Goal: Transaction & Acquisition: Purchase product/service

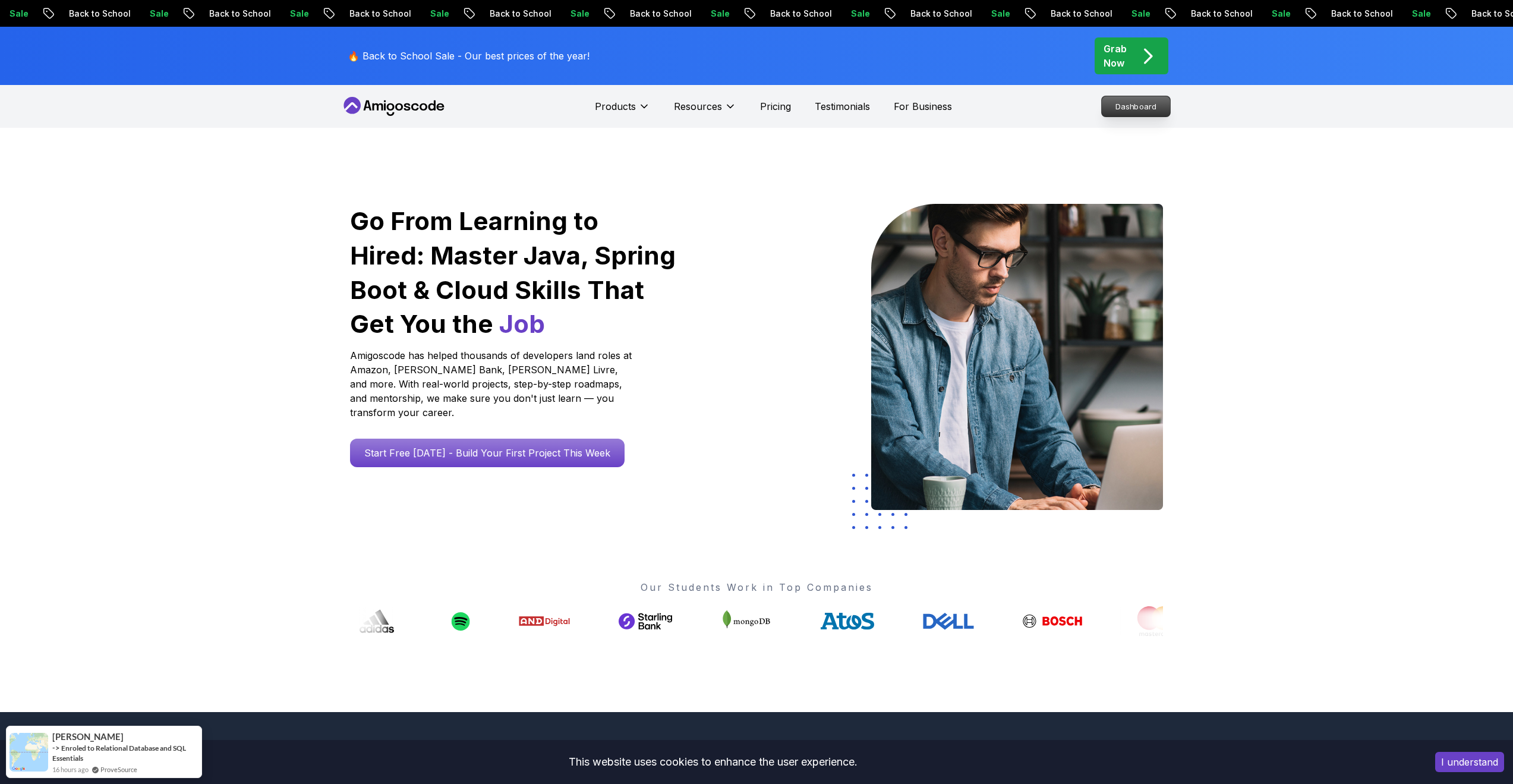
click at [1118, 99] on p "Dashboard" at bounding box center [1136, 106] width 69 height 20
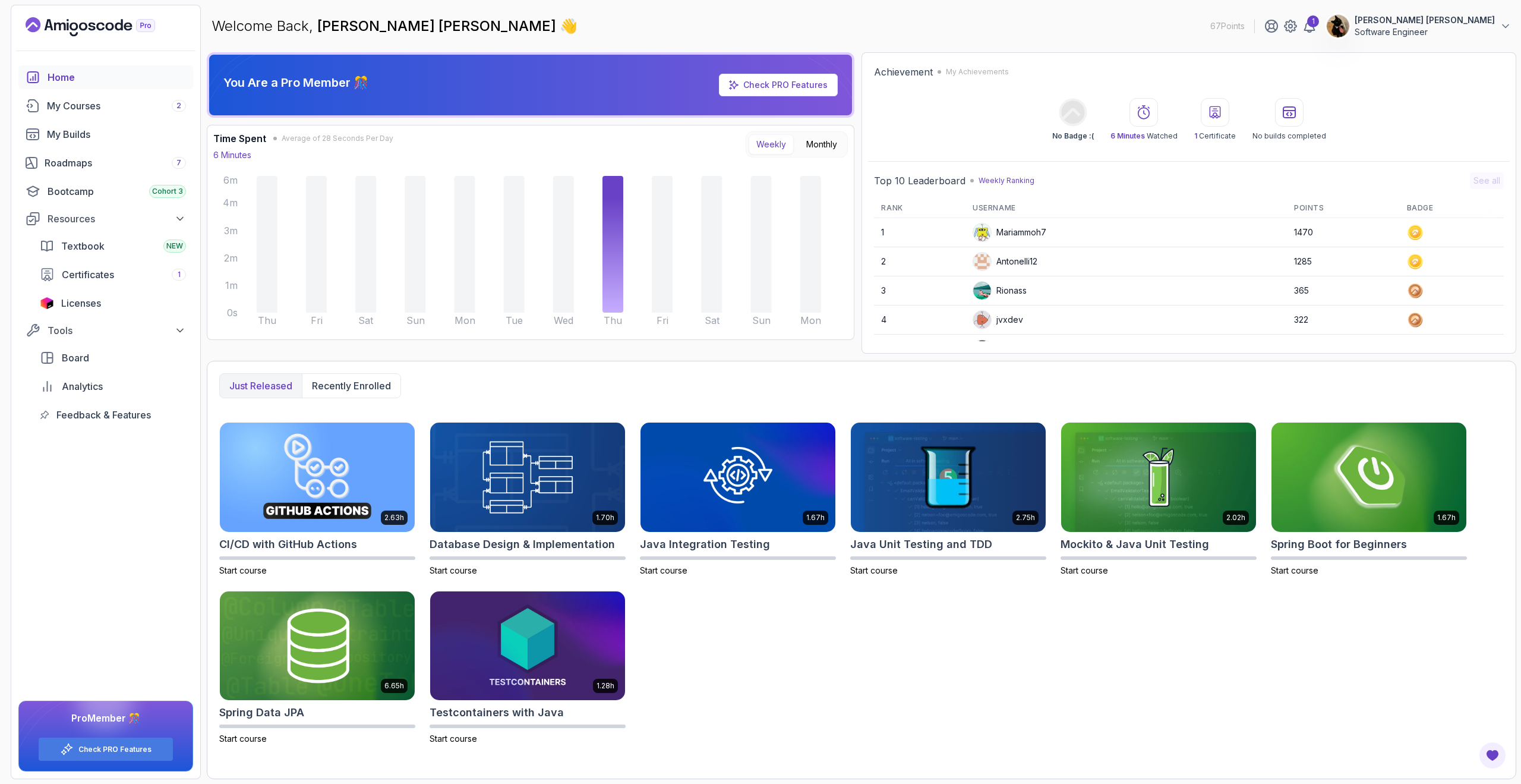
click at [1425, 22] on p "[PERSON_NAME] [PERSON_NAME]" at bounding box center [1424, 20] width 140 height 12
click at [1468, 61] on link "View Profile" at bounding box center [1440, 58] width 141 height 29
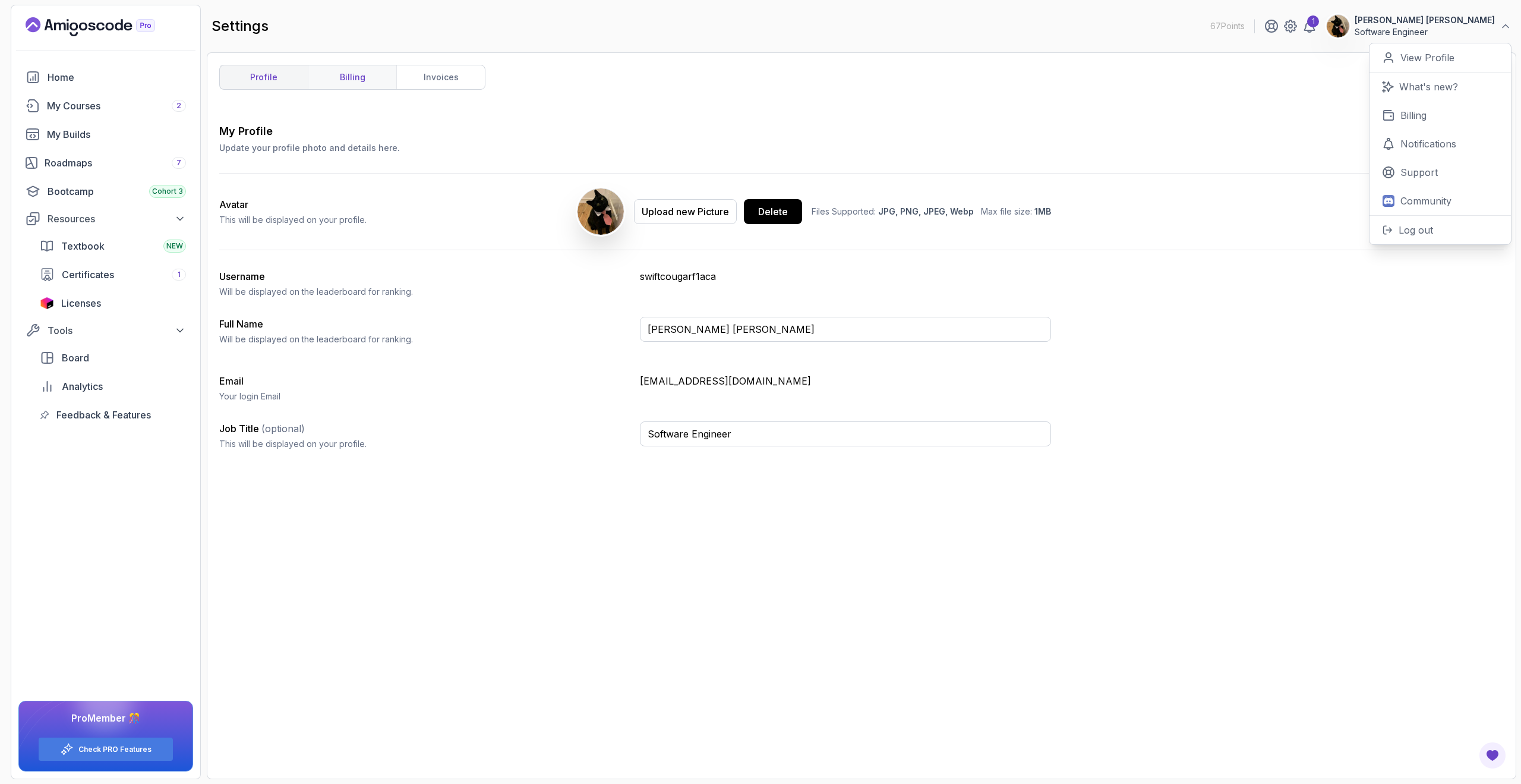
click at [364, 69] on link "billing" at bounding box center [351, 77] width 89 height 24
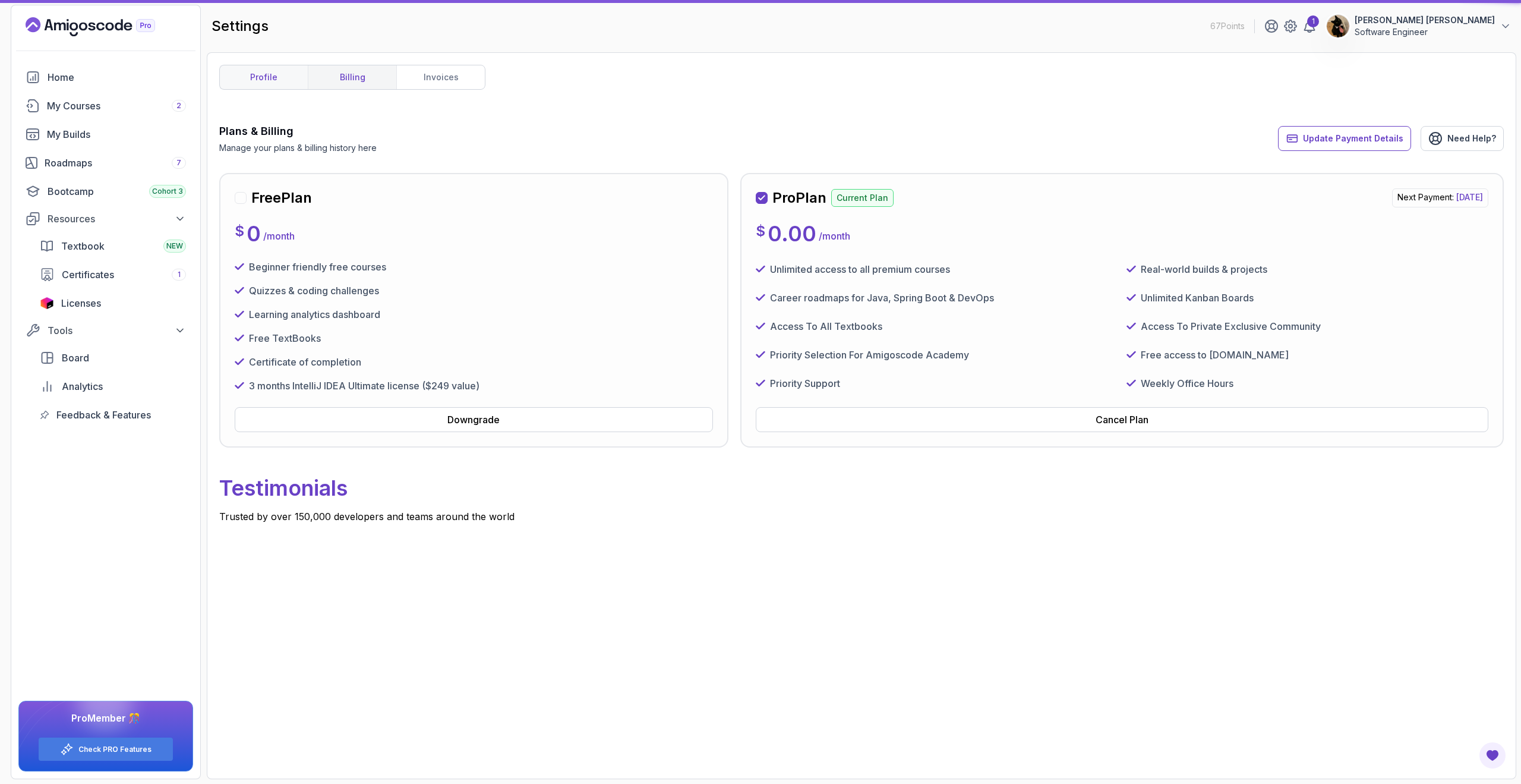
click at [246, 80] on link "profile" at bounding box center [264, 77] width 88 height 24
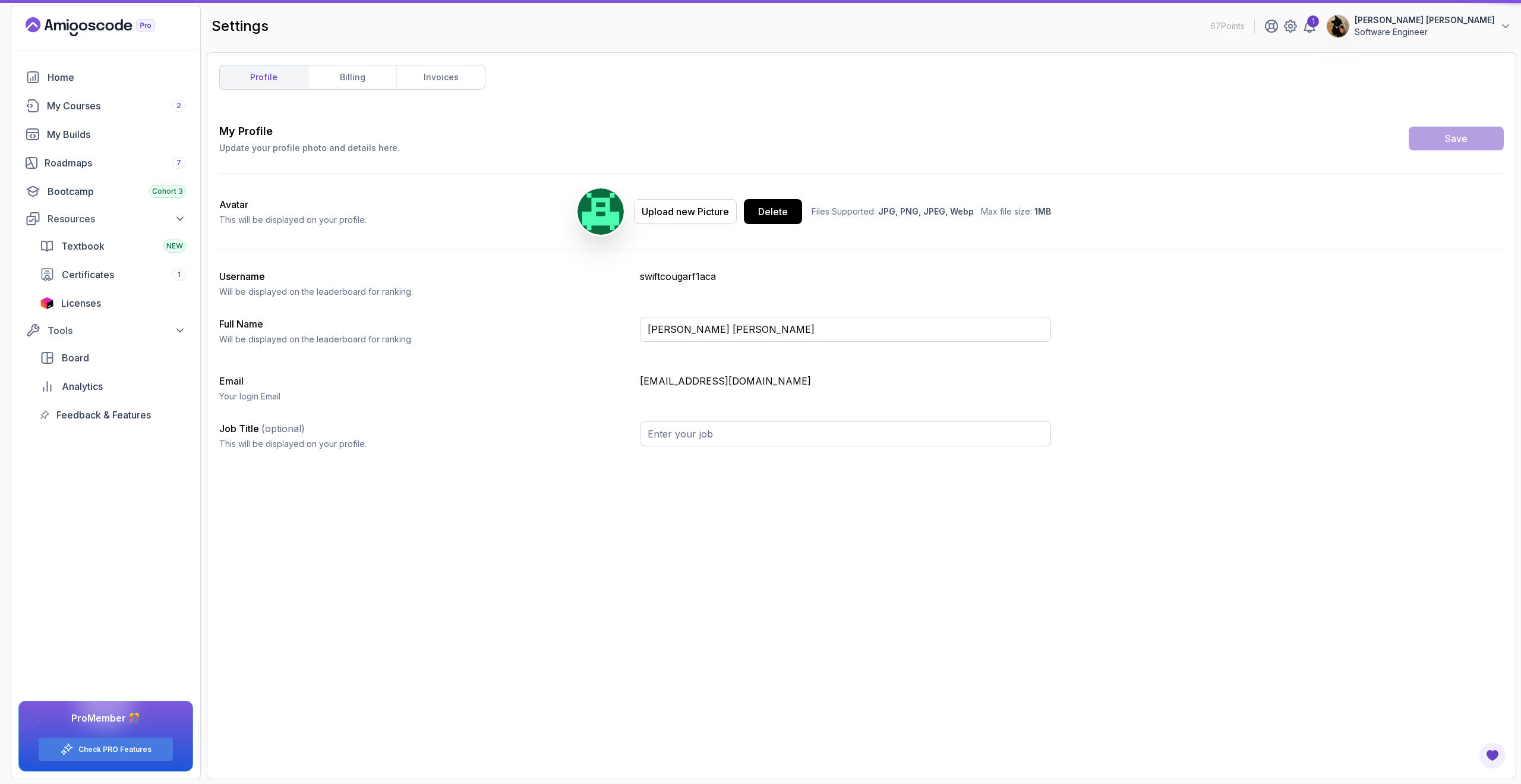
type input "Software Engineer"
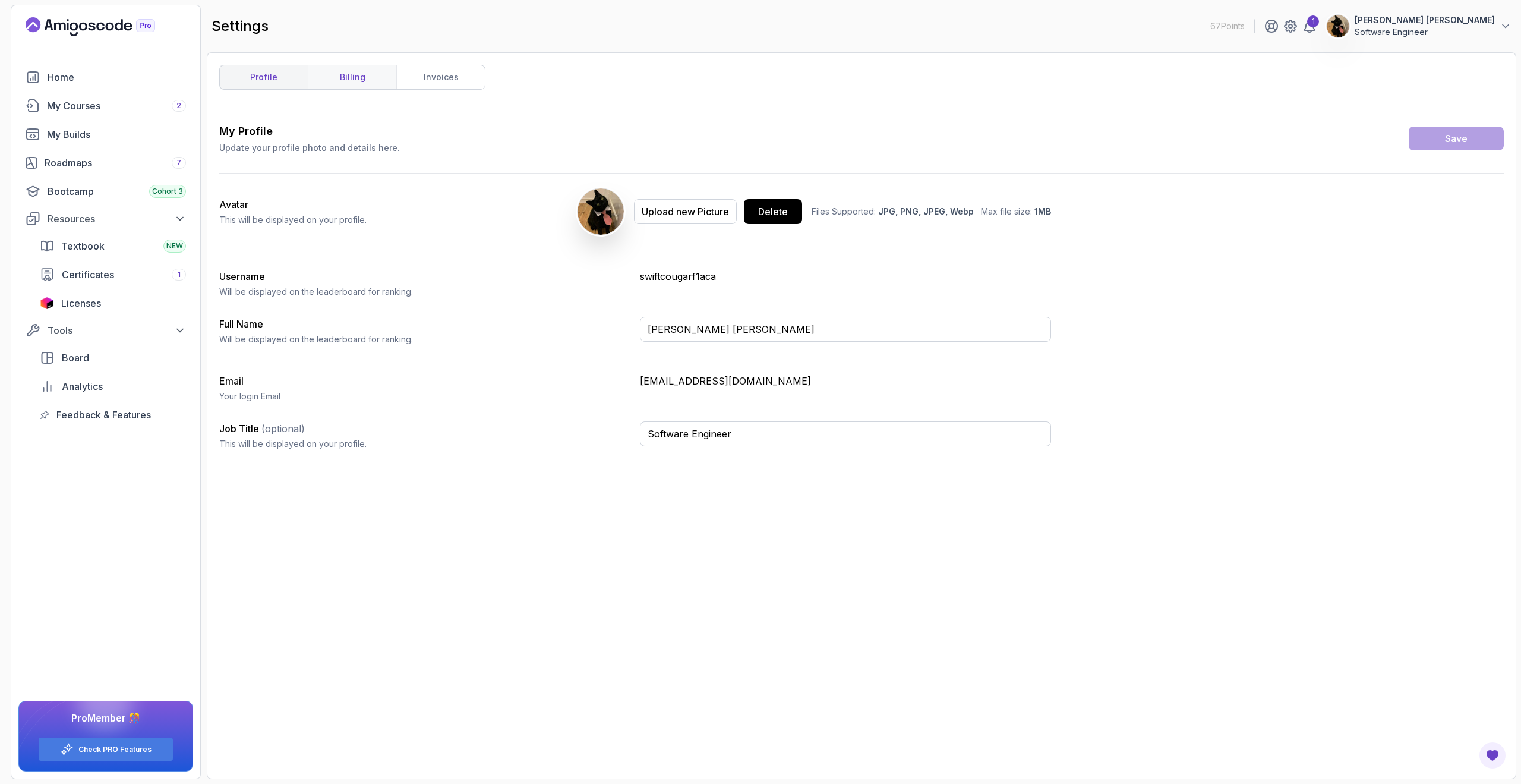
click at [360, 75] on link "billing" at bounding box center [351, 77] width 89 height 24
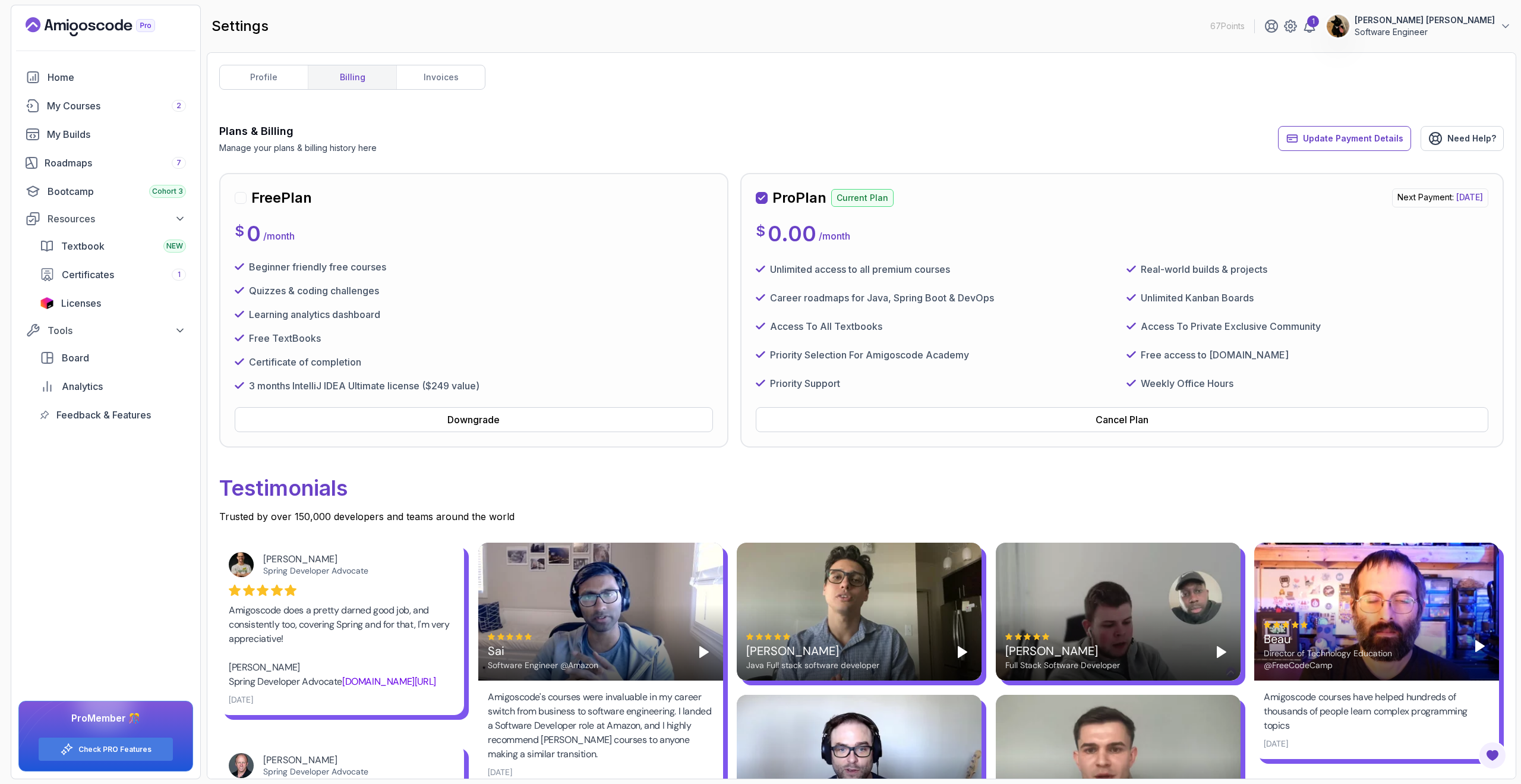
click at [76, 19] on icon "Landing page" at bounding box center [90, 27] width 130 height 19
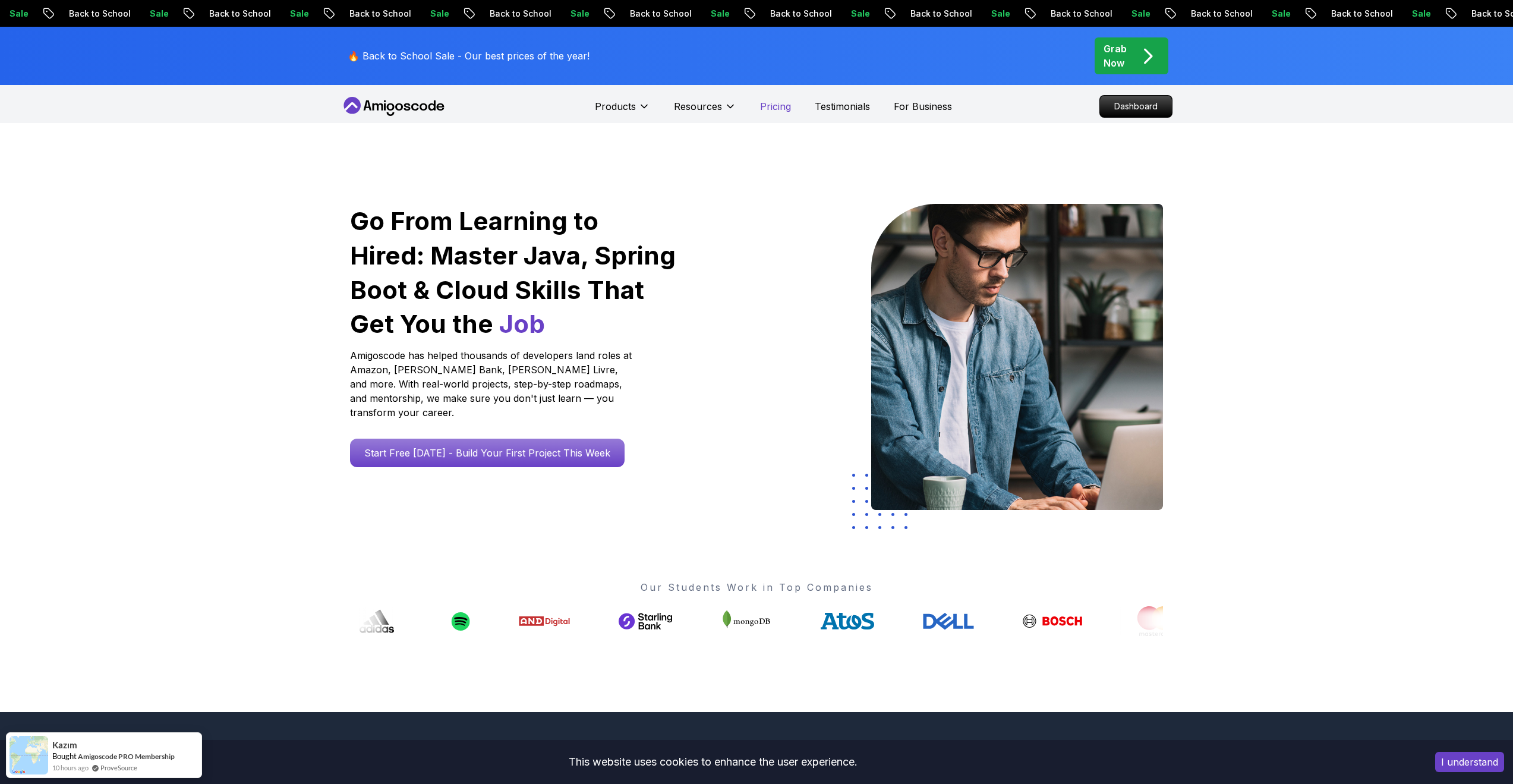
click at [773, 106] on p "Pricing" at bounding box center [775, 106] width 31 height 14
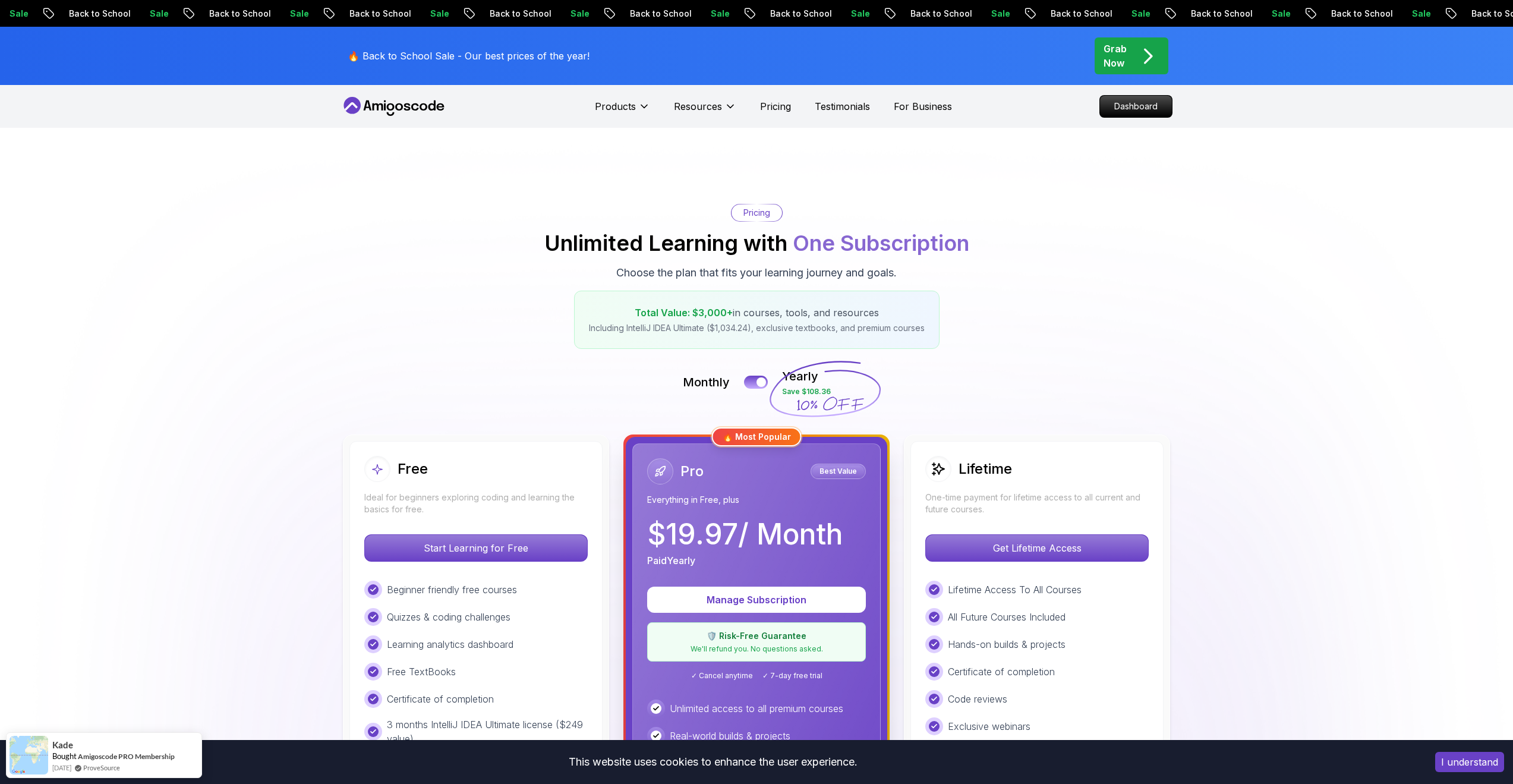
click at [1060, 280] on div "Pricing Unlimited Learning with One Subscription Choose the plan that fits your…" at bounding box center [757, 276] width 832 height 145
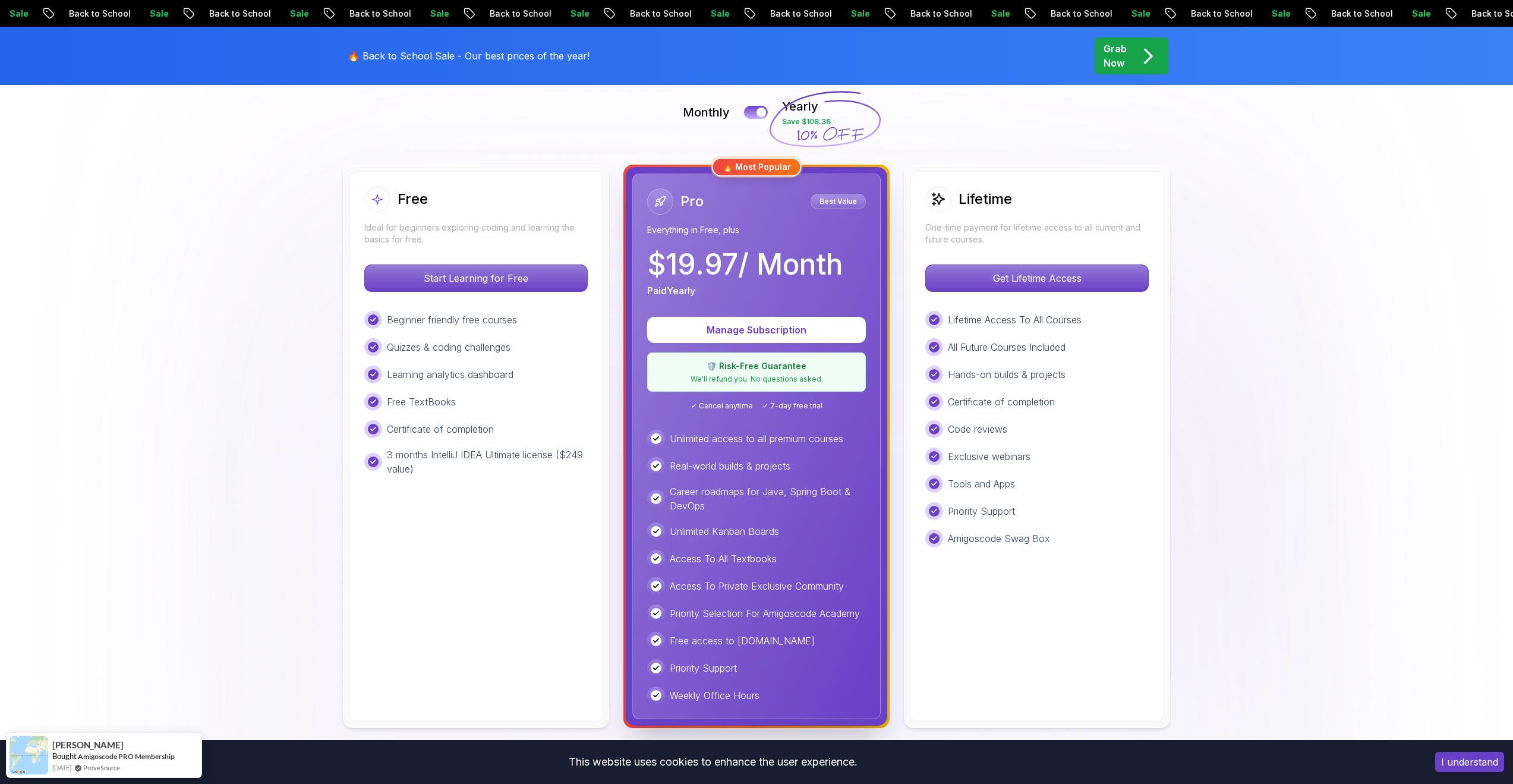
scroll to position [275, 0]
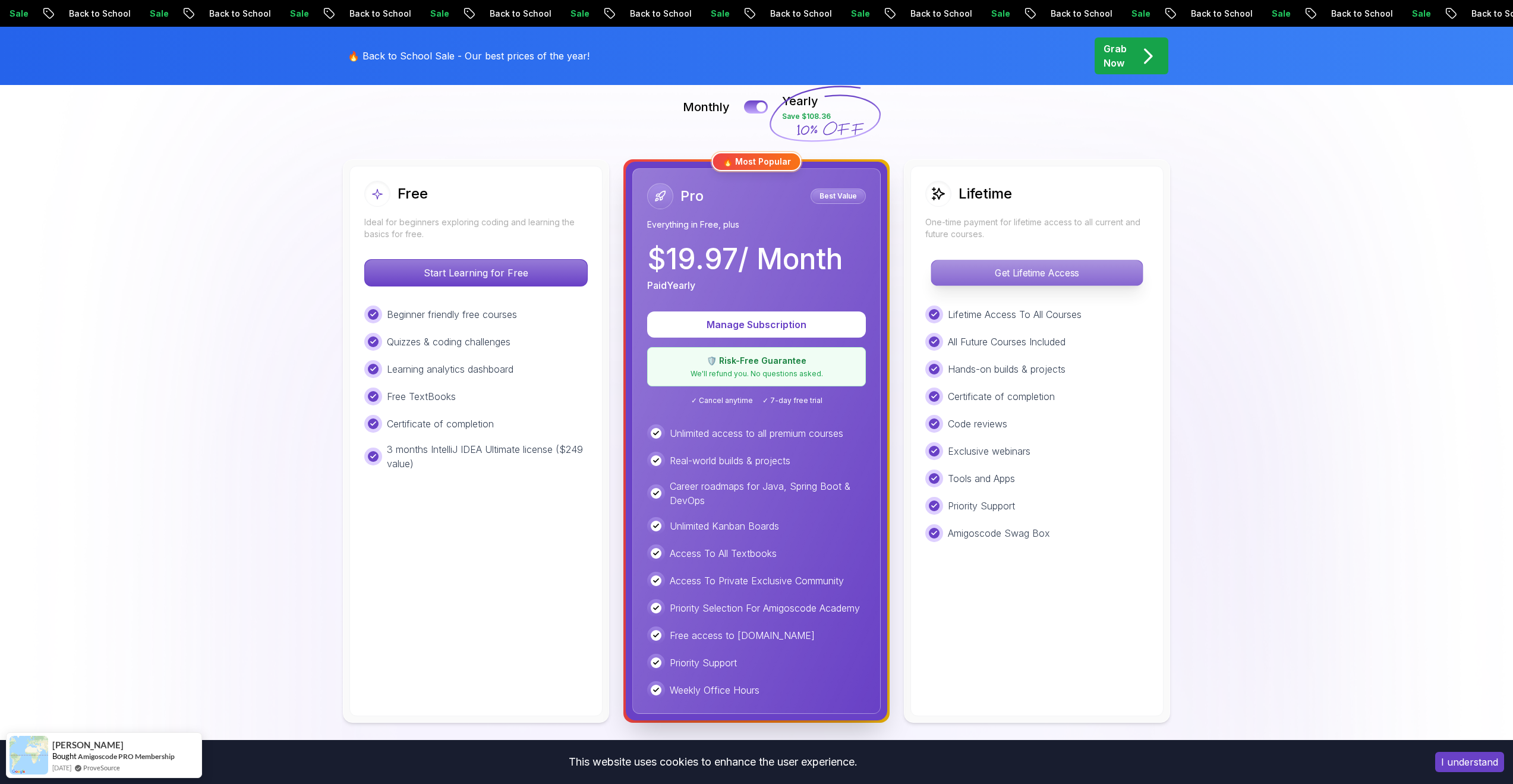
click at [1024, 284] on p "Get Lifetime Access" at bounding box center [1036, 272] width 211 height 25
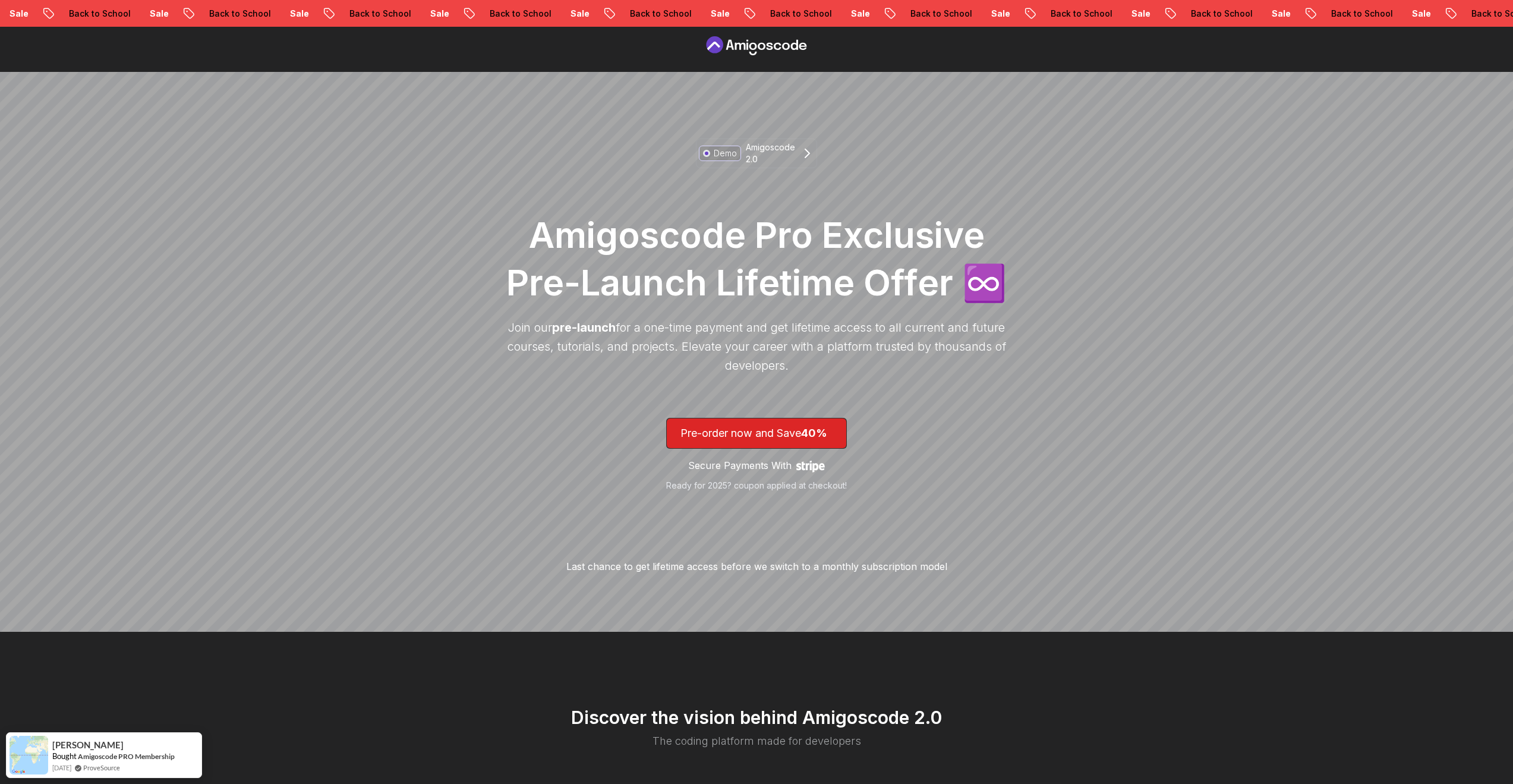
scroll to position [81, 0]
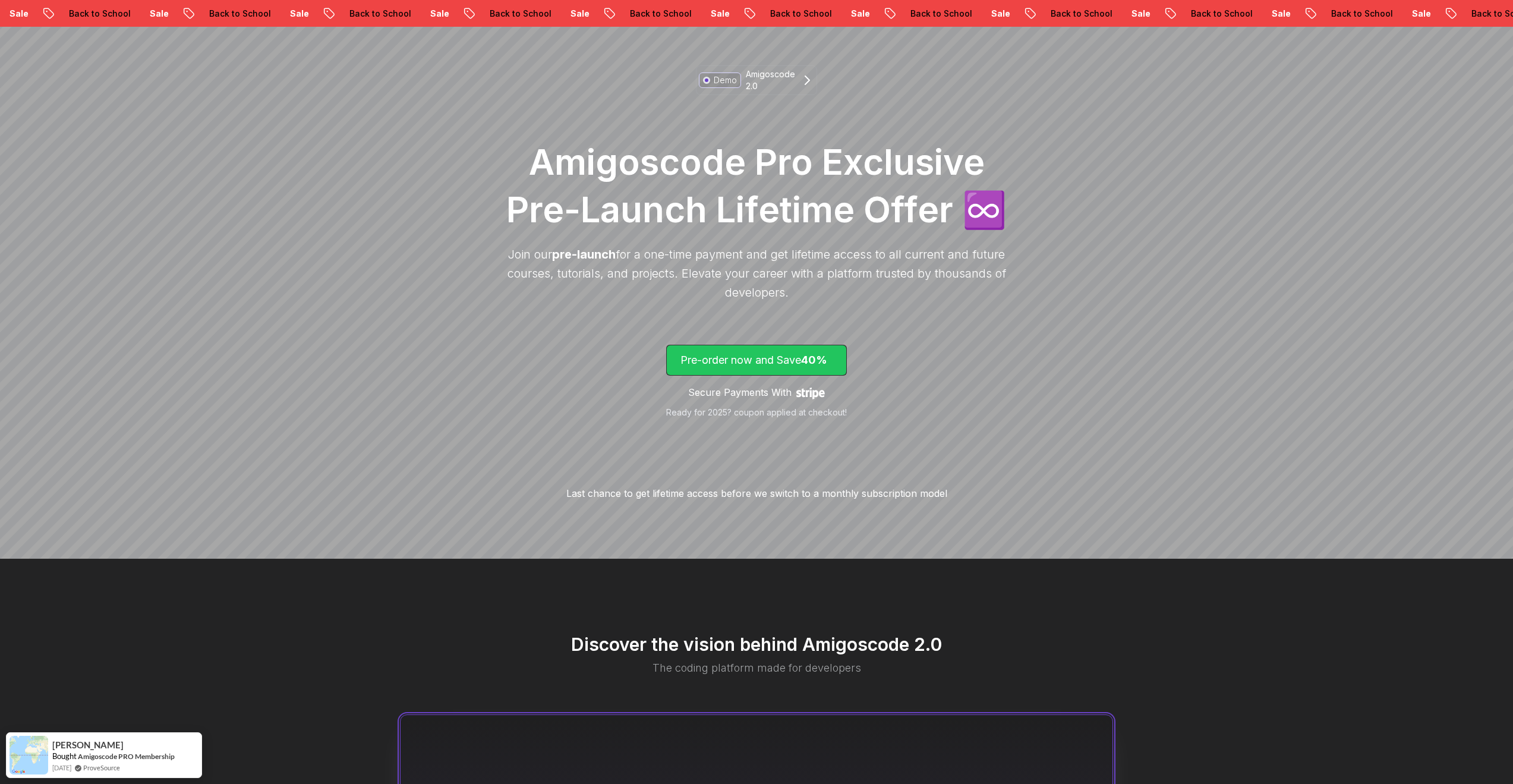
click at [685, 352] on p "Pre-order now and Save 40%" at bounding box center [756, 360] width 152 height 17
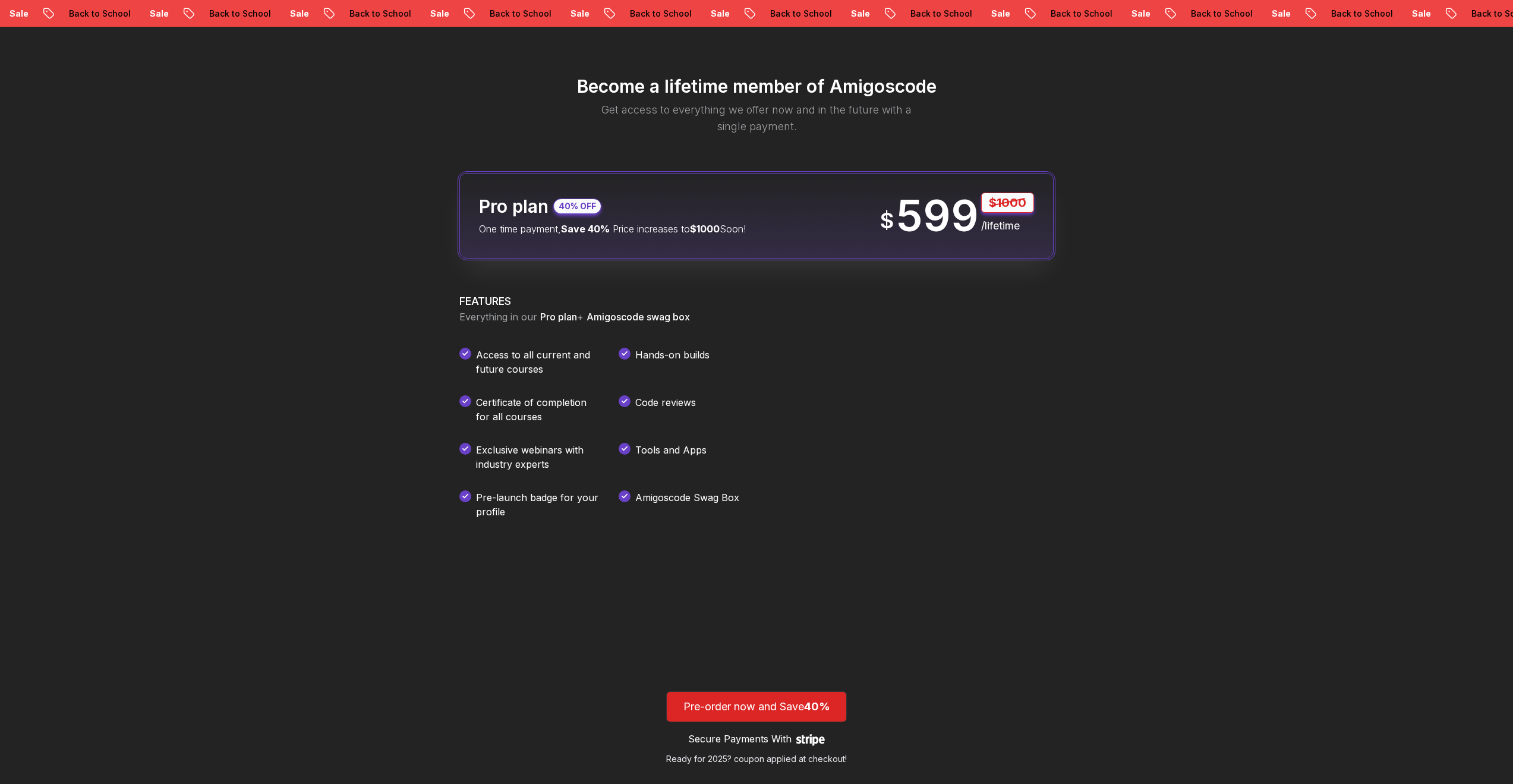
scroll to position [1399, 0]
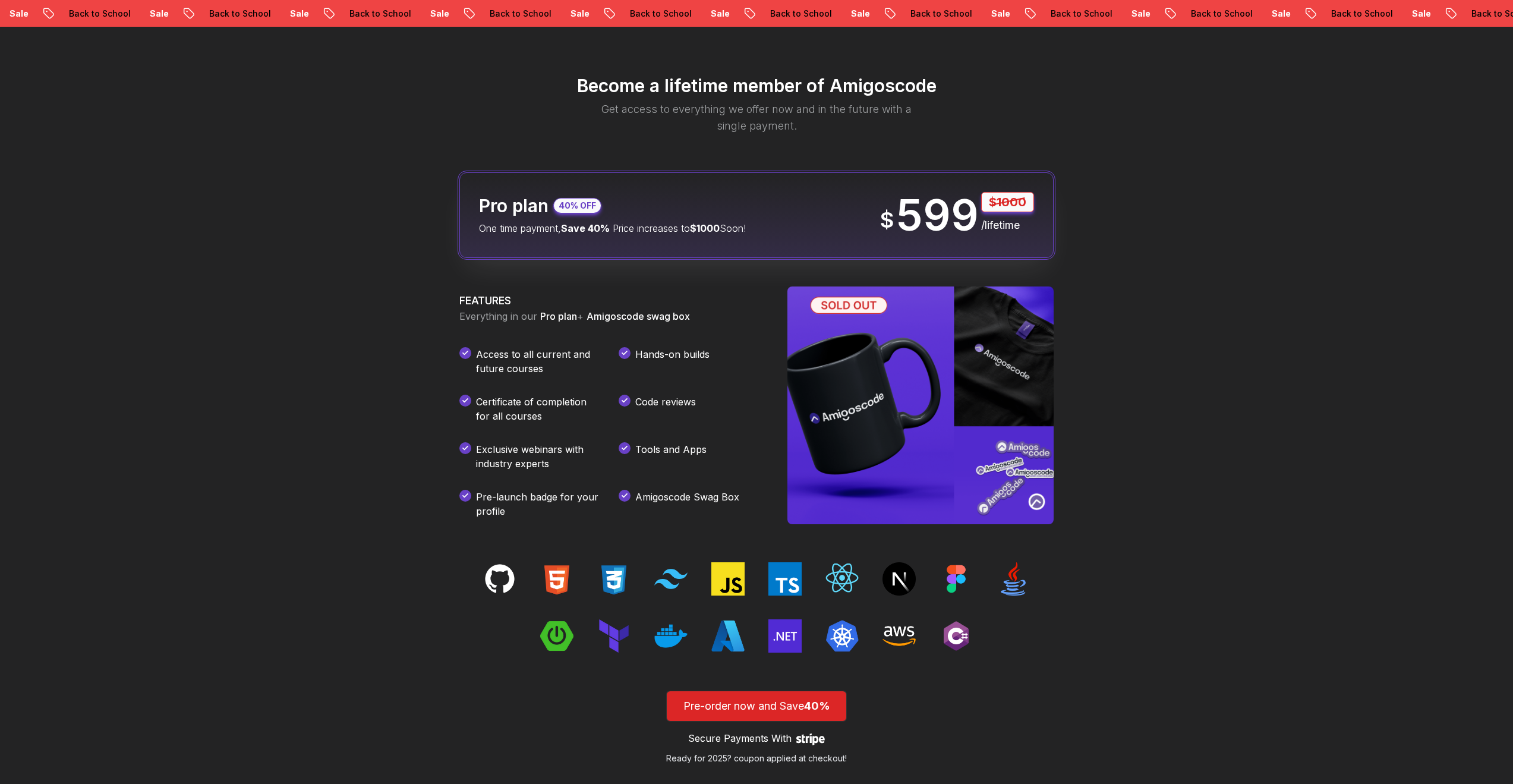
scroll to position [81, 0]
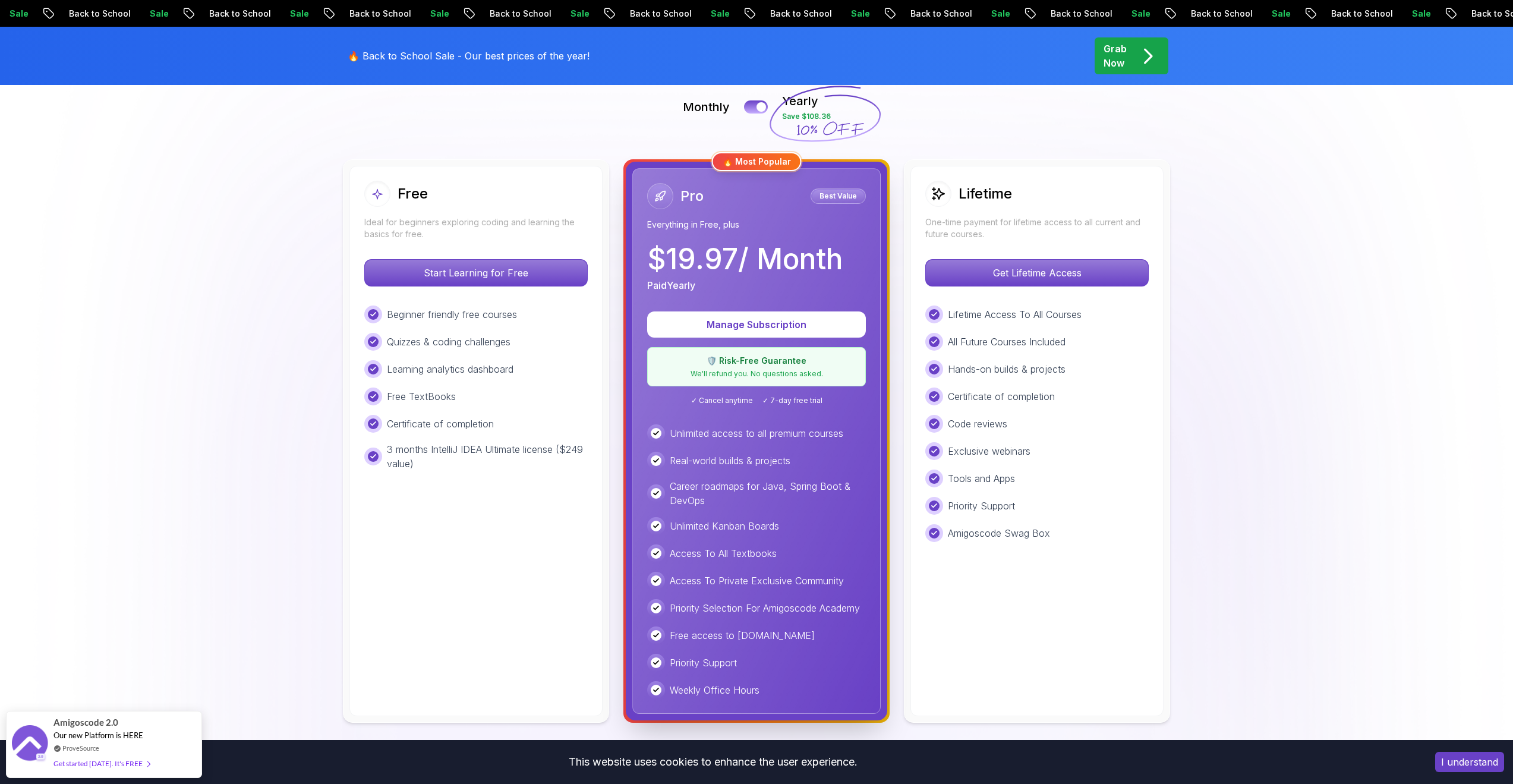
scroll to position [369, 0]
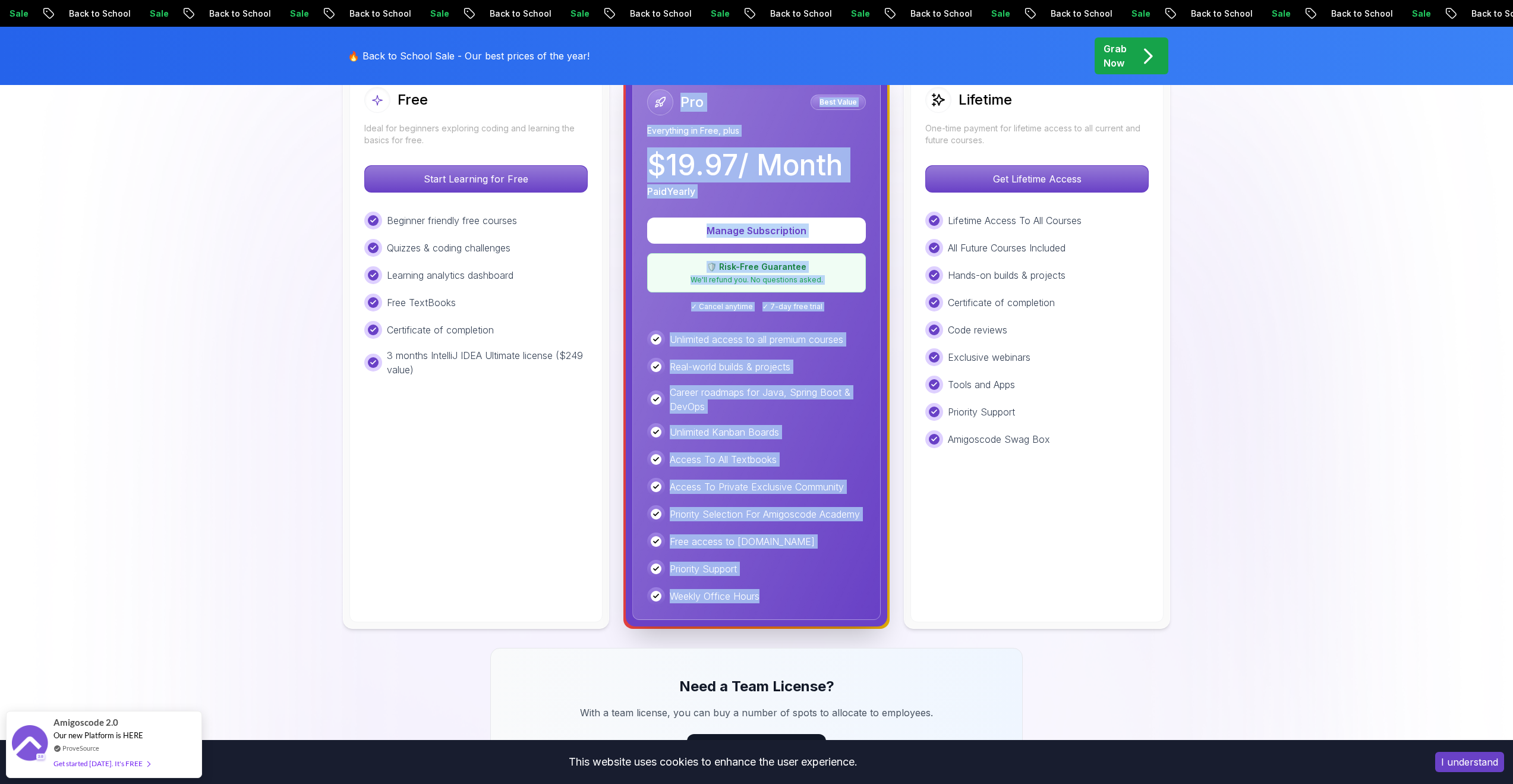
drag, startPoint x: 777, startPoint y: 593, endPoint x: 601, endPoint y: 361, distance: 291.2
click at [602, 361] on div "Free Ideal for beginners exploring coding and learning the basics for free. Sta…" at bounding box center [757, 347] width 832 height 563
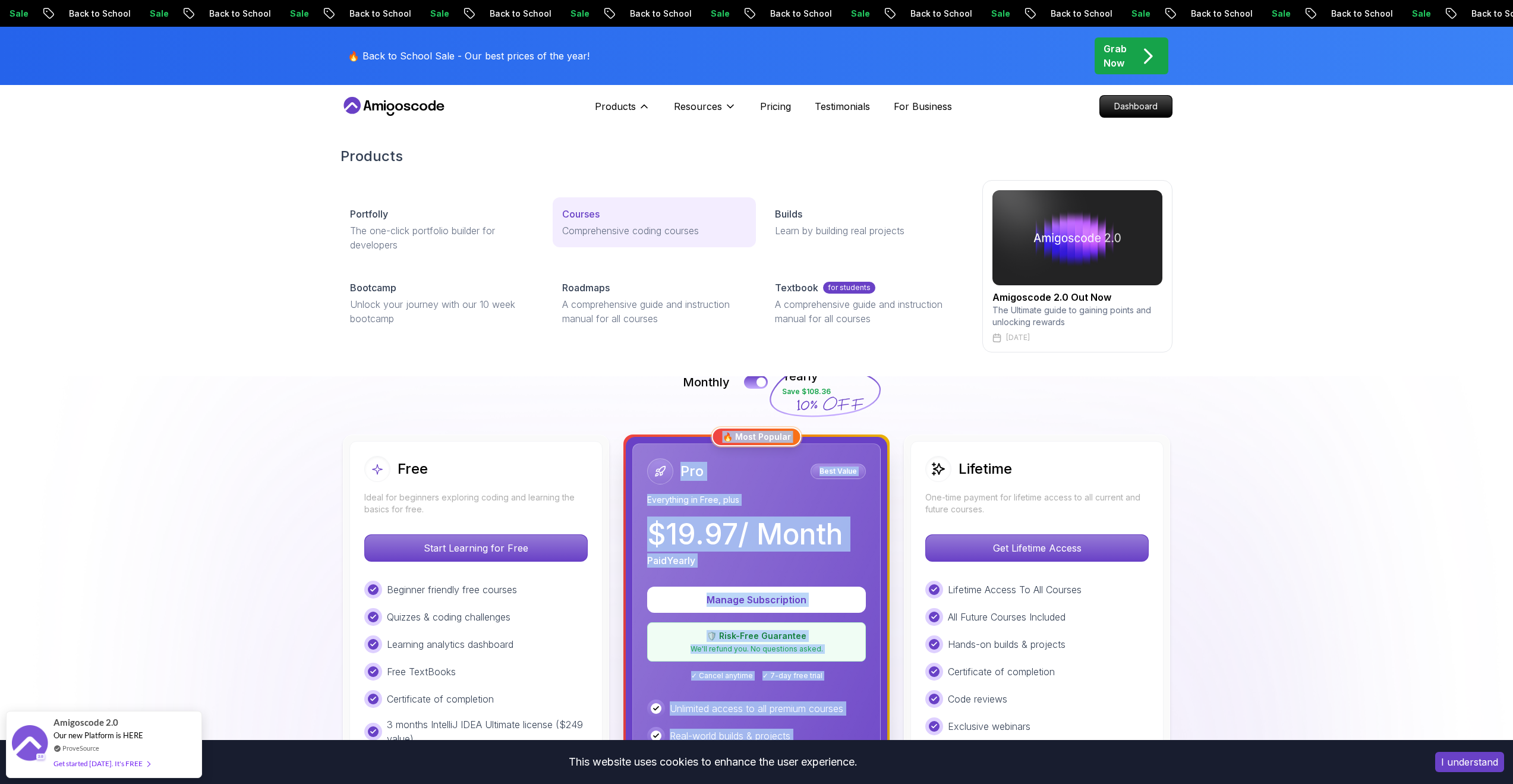
click at [606, 226] on p "Comprehensive coding courses" at bounding box center [654, 230] width 184 height 14
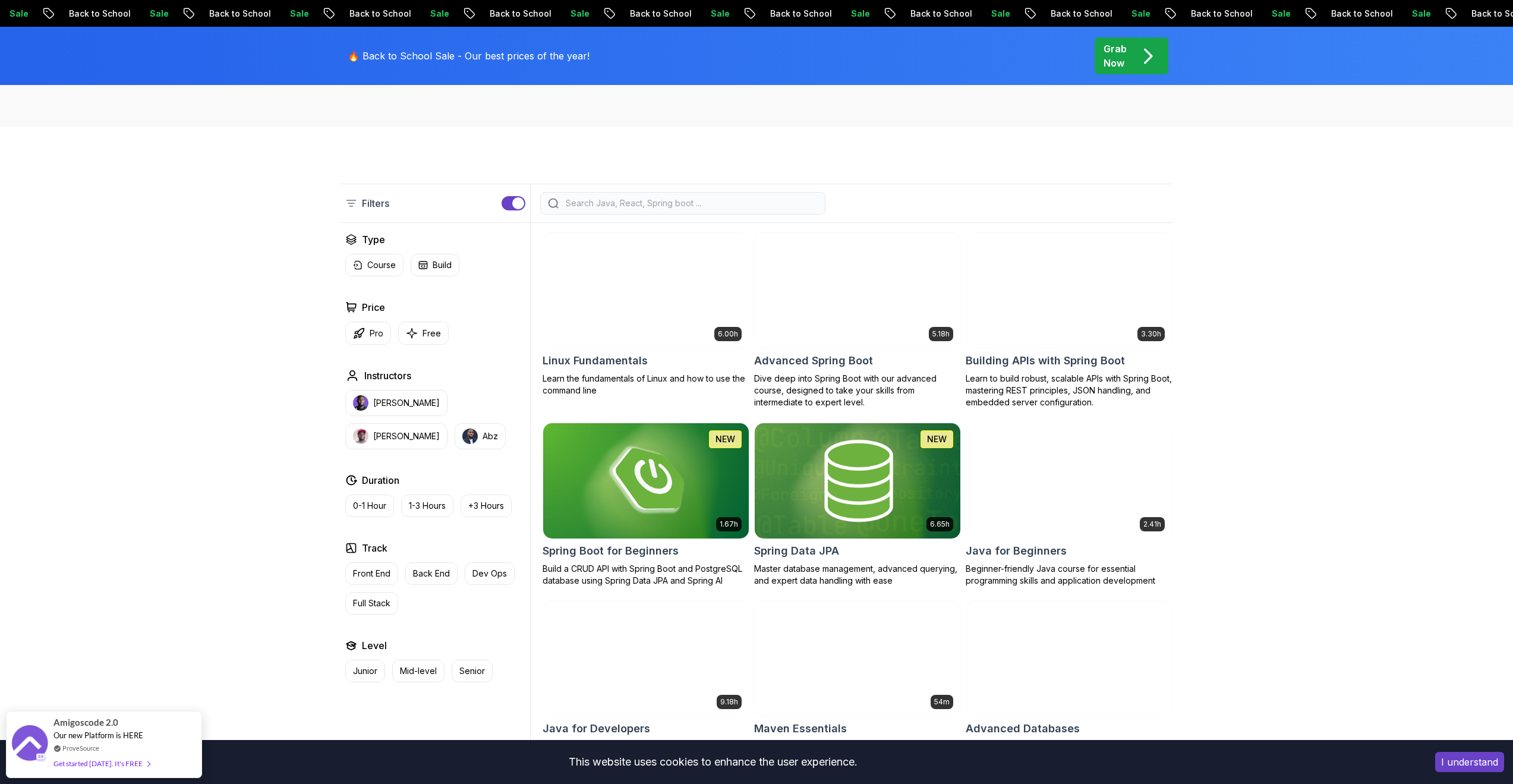
scroll to position [236, 0]
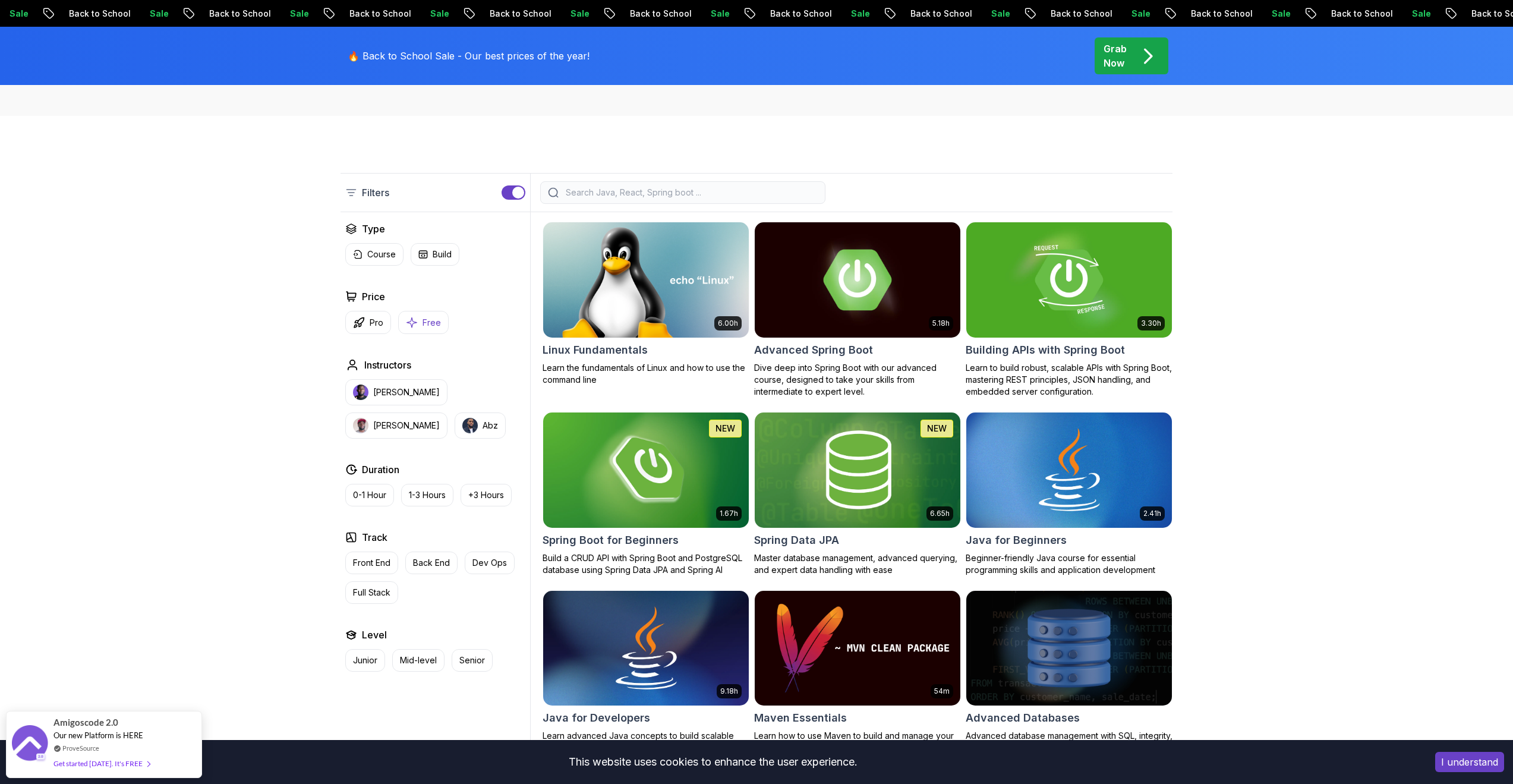
click at [405, 320] on button "Free" at bounding box center [423, 322] width 51 height 23
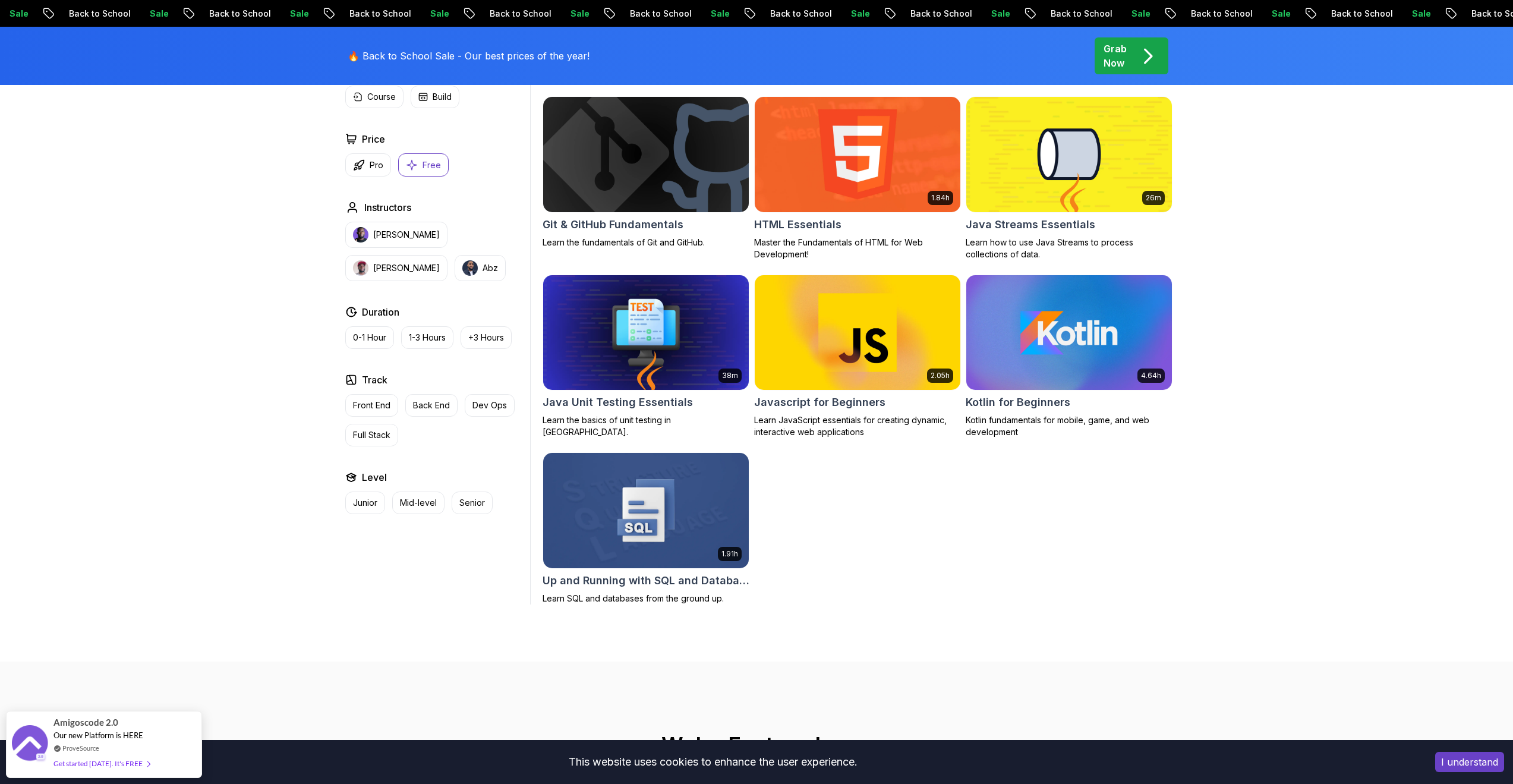
scroll to position [290, 0]
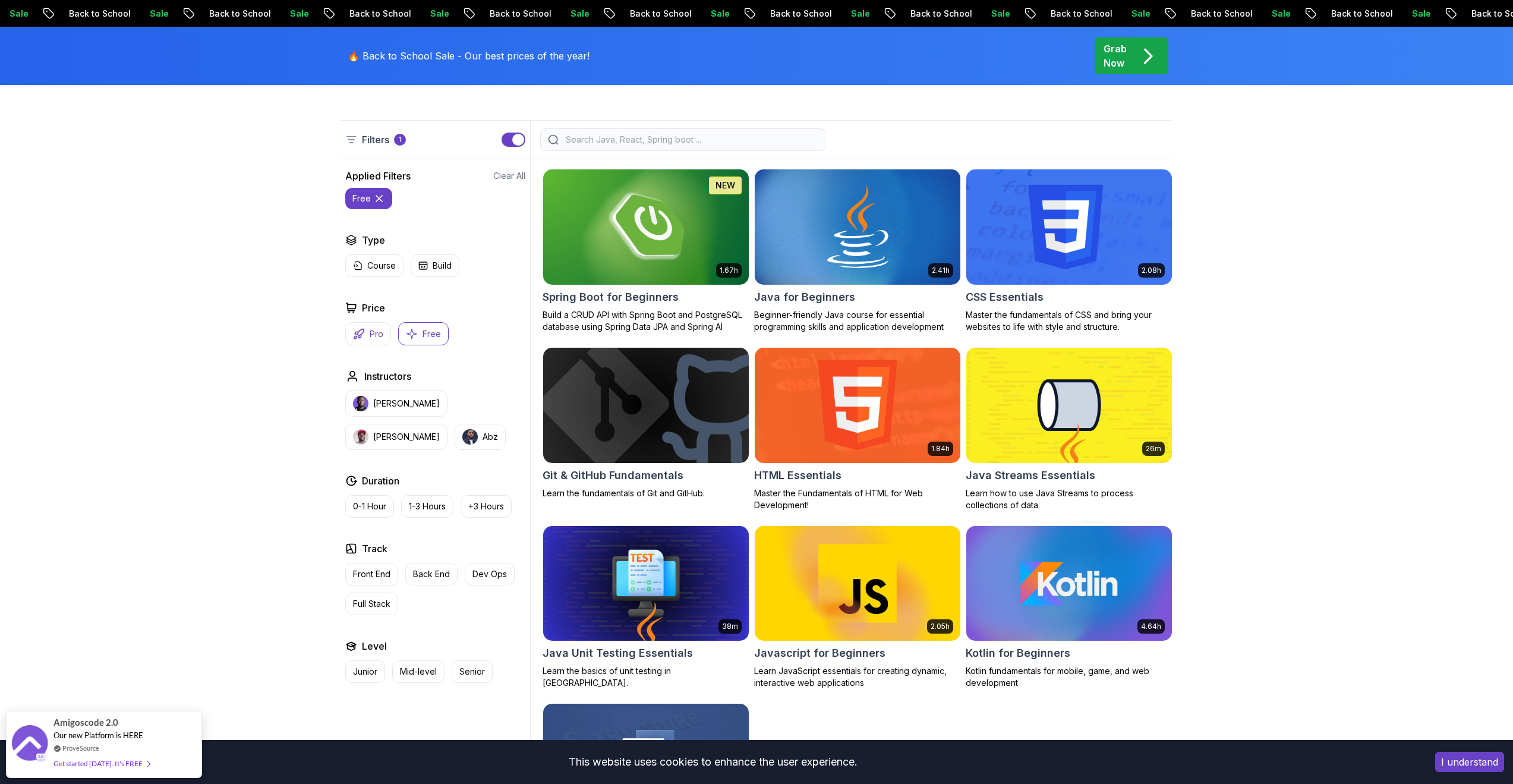
drag, startPoint x: 383, startPoint y: 315, endPoint x: 381, endPoint y: 329, distance: 14.1
click at [382, 316] on div "Price Pro Free" at bounding box center [435, 323] width 180 height 45
click at [380, 333] on p "Pro" at bounding box center [376, 334] width 14 height 12
